Goal: Find specific page/section: Find specific page/section

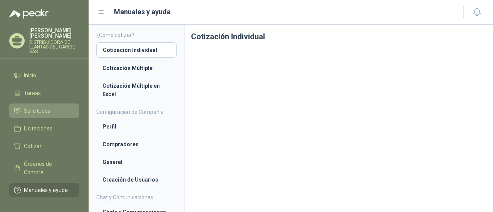
click at [30, 116] on link "Solicitudes" at bounding box center [44, 111] width 70 height 15
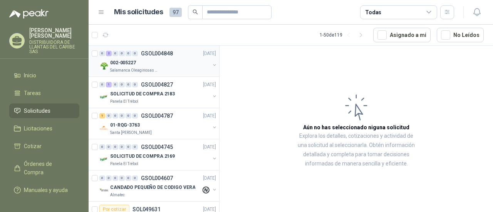
click at [139, 62] on div "002-005227" at bounding box center [160, 62] width 100 height 9
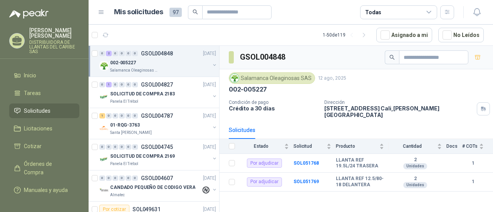
click at [290, 79] on div "Salamanca Oleaginosas SAS" at bounding box center [272, 78] width 86 height 12
click at [241, 78] on div "Salamanca Oleaginosas SAS" at bounding box center [272, 78] width 86 height 12
click at [39, 130] on span "Licitaciones" at bounding box center [38, 129] width 29 height 8
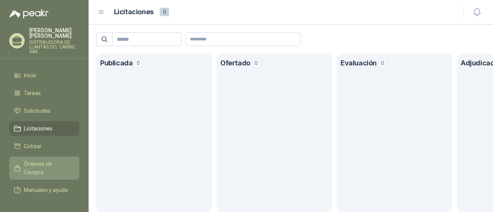
click at [41, 169] on link "Órdenes de Compra" at bounding box center [44, 168] width 70 height 23
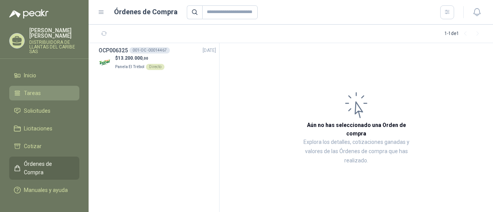
click at [38, 91] on span "Tareas" at bounding box center [32, 93] width 17 height 8
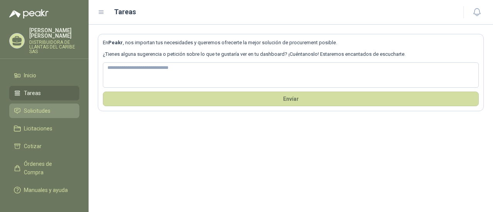
click at [43, 114] on span "Solicitudes" at bounding box center [37, 111] width 27 height 8
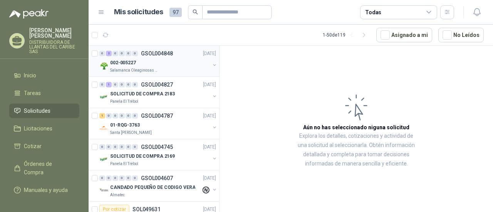
click at [156, 58] on div "002-005227" at bounding box center [160, 62] width 100 height 9
